Goal: Navigation & Orientation: Find specific page/section

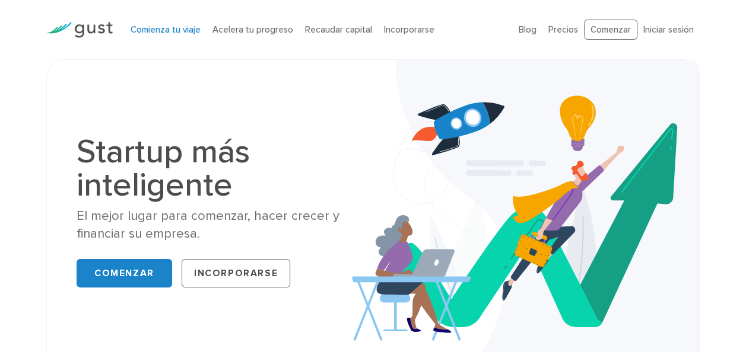
click at [153, 31] on link "Comienza tu viaje" at bounding box center [165, 29] width 70 height 11
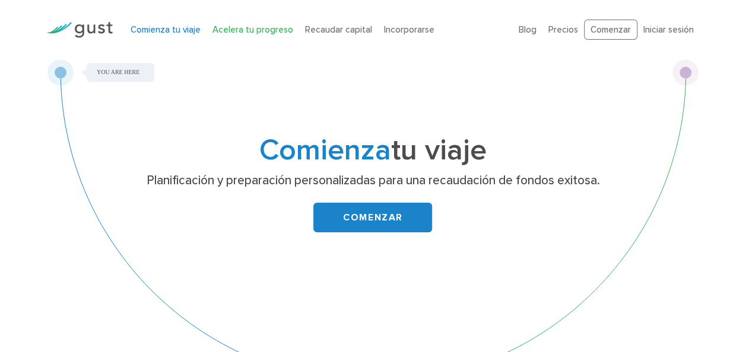
click at [255, 28] on link "Acelera tu progreso" at bounding box center [252, 29] width 81 height 11
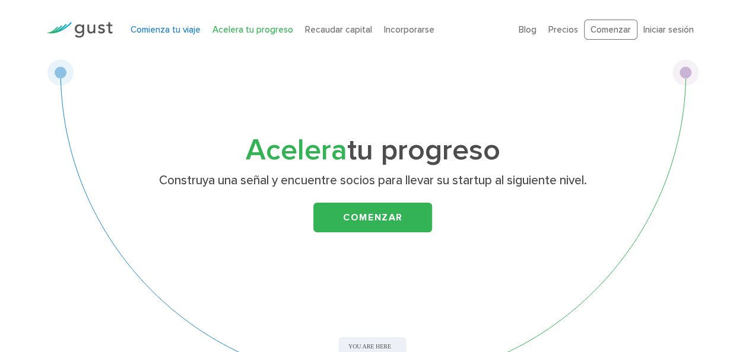
click at [163, 28] on link "Comienza tu viaje" at bounding box center [165, 29] width 70 height 11
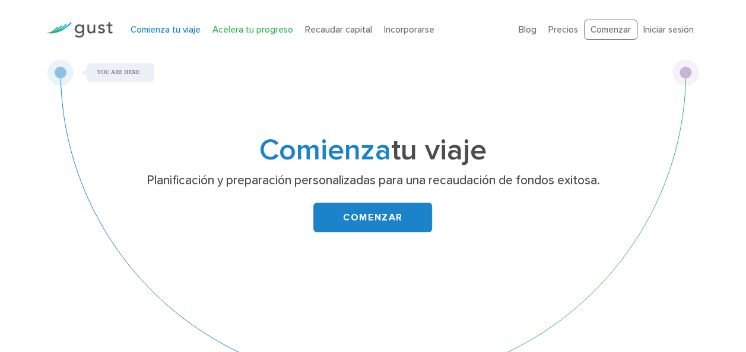
click at [235, 31] on link "Acelera tu progreso" at bounding box center [252, 29] width 81 height 11
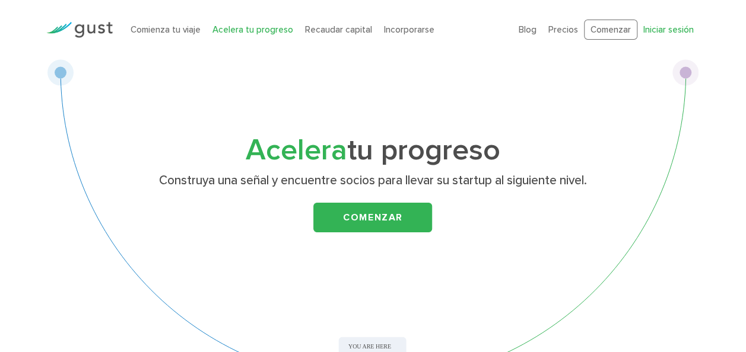
click at [655, 32] on link "Iniciar sesión" at bounding box center [668, 29] width 50 height 11
